Goal: Task Accomplishment & Management: Use online tool/utility

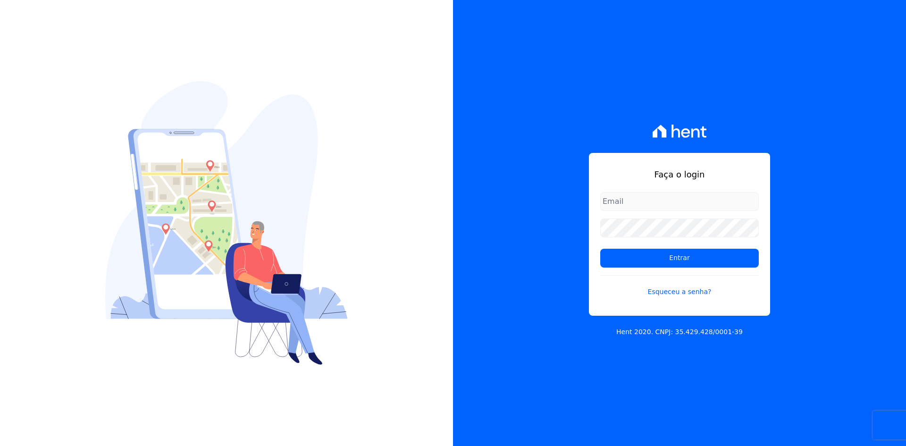
click at [630, 197] on input "email" at bounding box center [679, 201] width 159 height 19
type input "[EMAIL_ADDRESS][DOMAIN_NAME]"
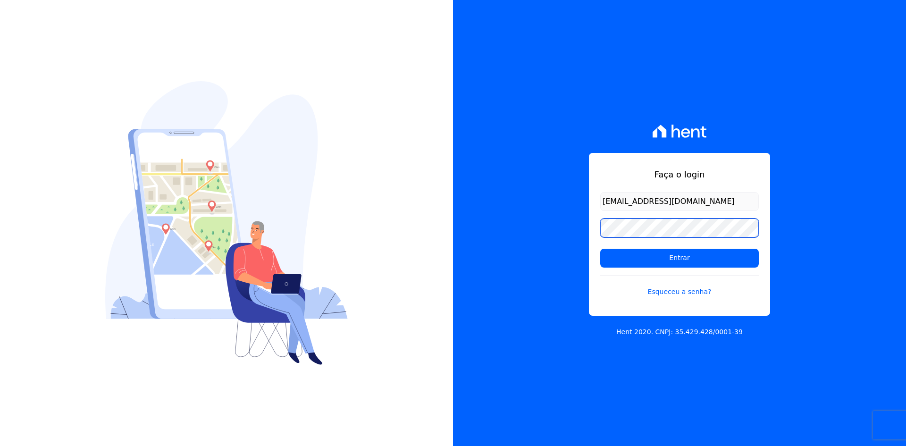
click at [600, 249] on input "Entrar" at bounding box center [679, 258] width 159 height 19
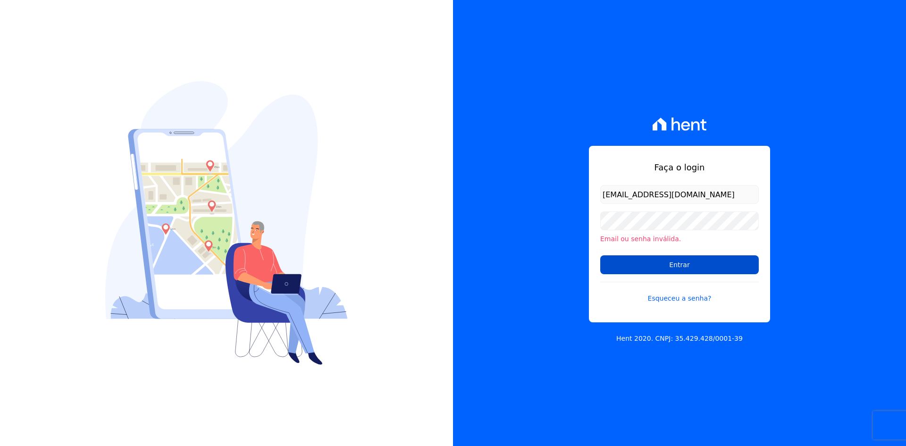
click at [665, 271] on input "Entrar" at bounding box center [679, 264] width 159 height 19
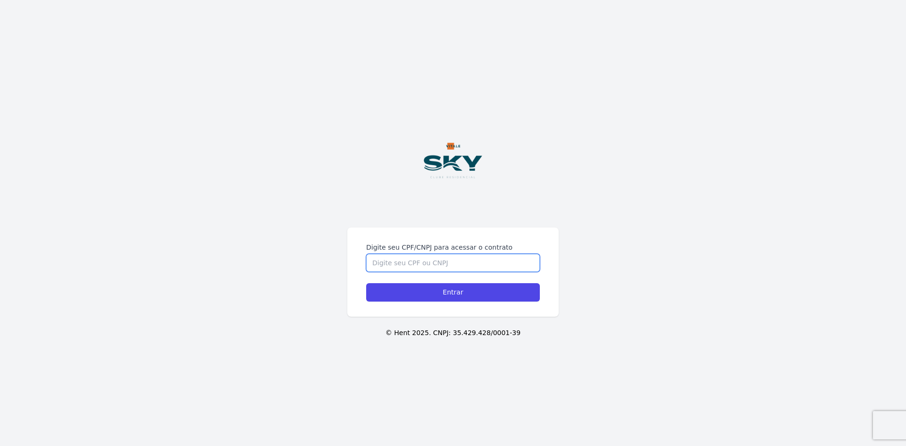
click at [412, 264] on input "Digite seu CPF/CNPJ para acessar o contrato" at bounding box center [453, 263] width 174 height 18
type input "16831396747"
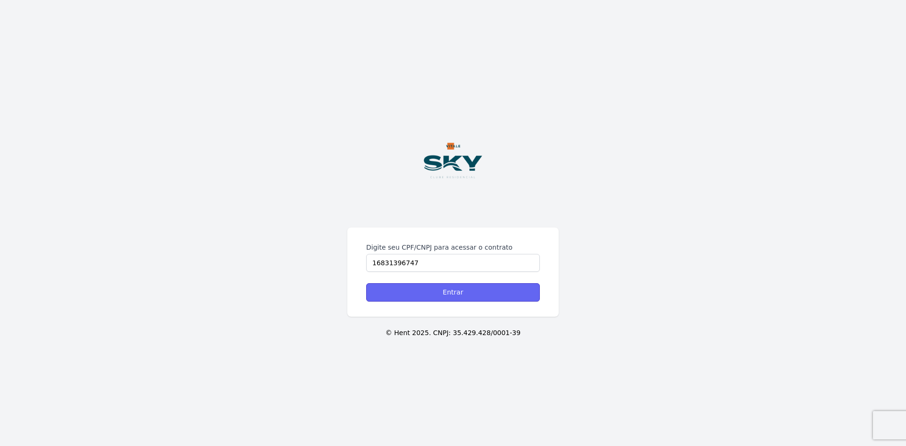
click at [468, 293] on input "Entrar" at bounding box center [453, 292] width 174 height 18
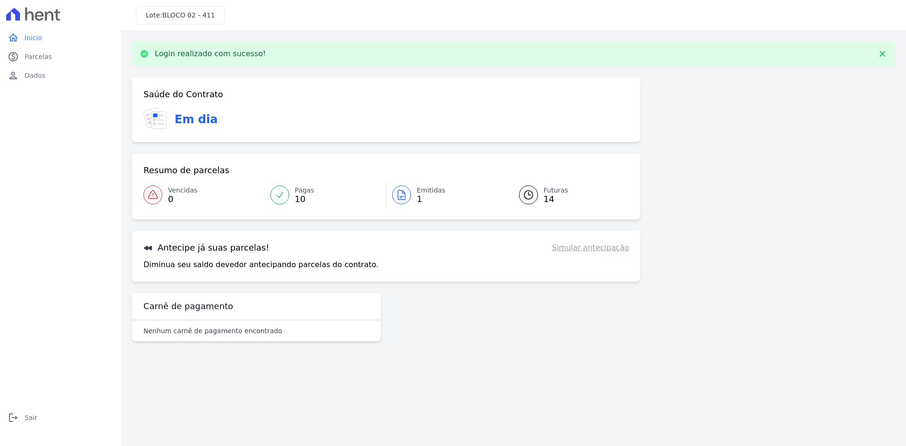
click at [403, 198] on icon at bounding box center [401, 194] width 11 height 11
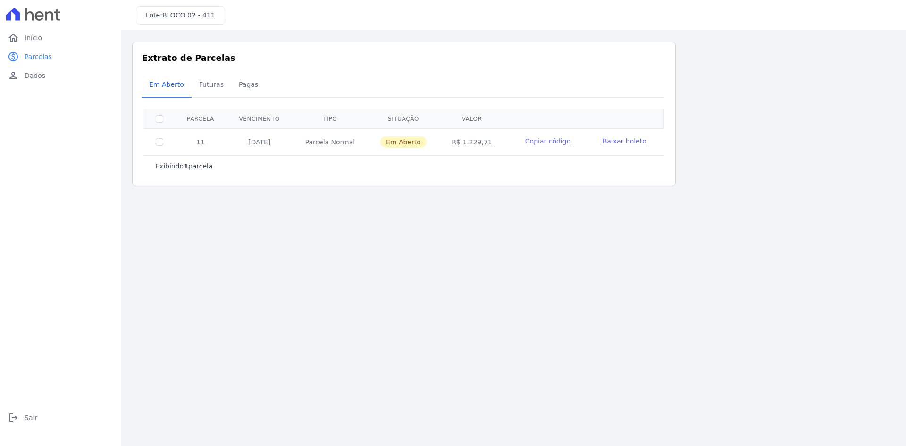
click at [626, 139] on span "Baixar boleto" at bounding box center [624, 141] width 44 height 8
